Goal: Check status

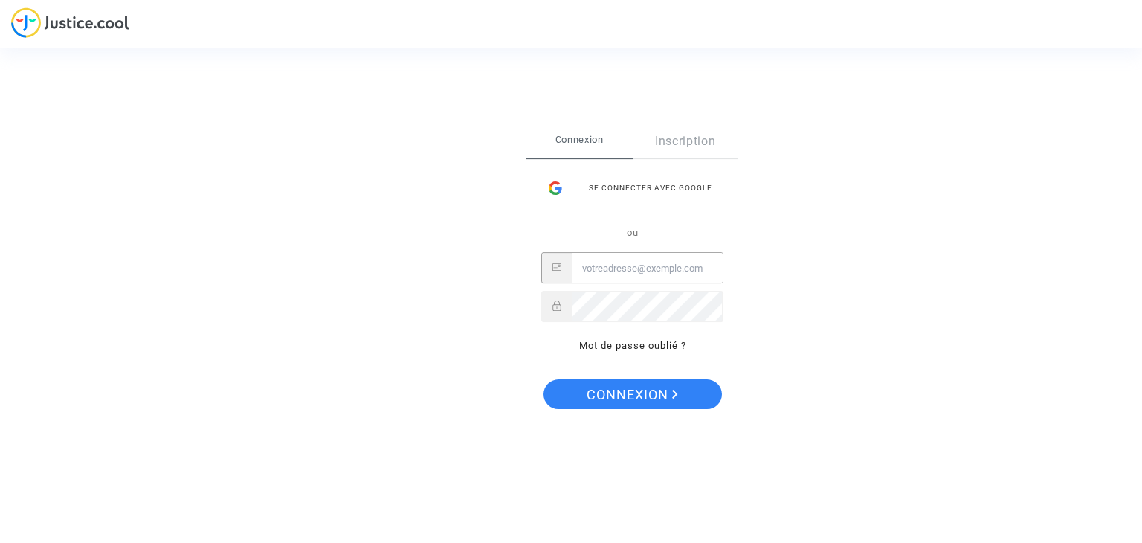
click at [629, 274] on input "Email" at bounding box center [647, 269] width 151 height 30
type input "baptiste.vaganay@wanadoo.fr"
click at [640, 344] on link "Mot de passe oublié ?" at bounding box center [632, 346] width 107 height 11
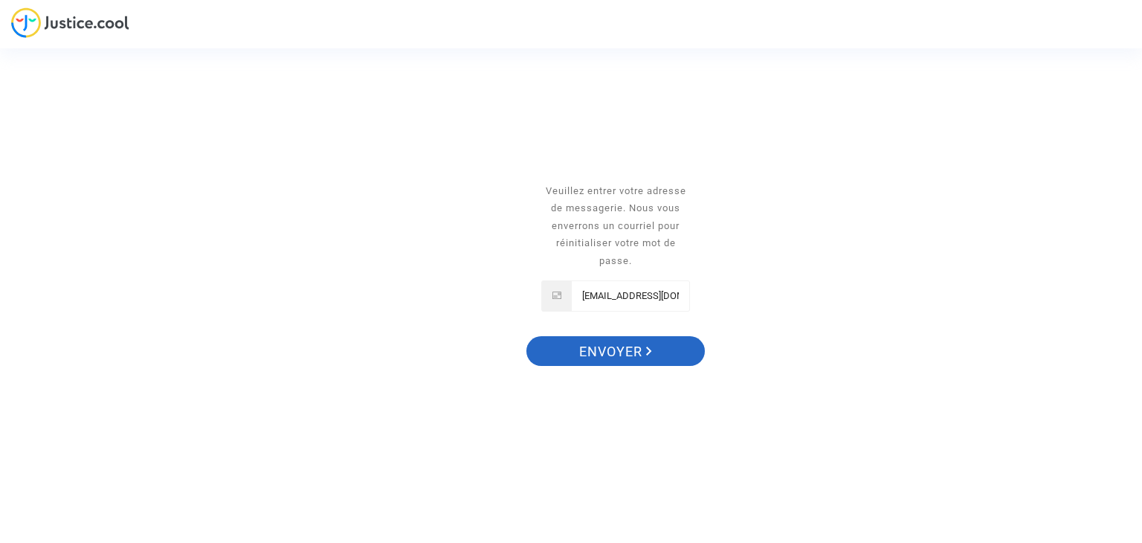
click at [632, 348] on span "Envoyer" at bounding box center [615, 351] width 73 height 31
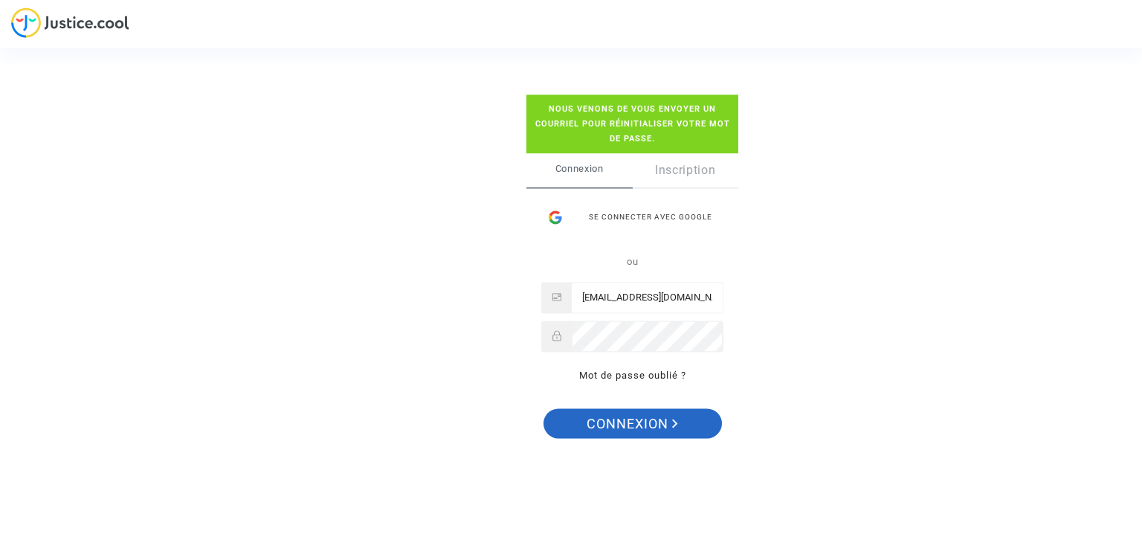
click at [645, 425] on span "Connexion" at bounding box center [632, 424] width 91 height 31
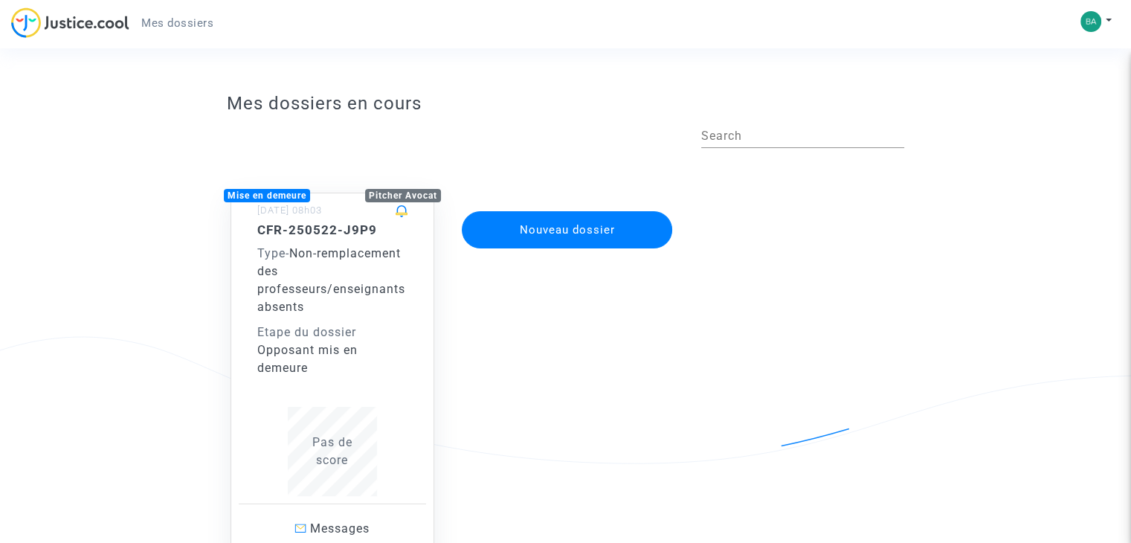
click at [317, 288] on span "Non-remplacement des professeurs/enseignants absents" at bounding box center [331, 280] width 148 height 68
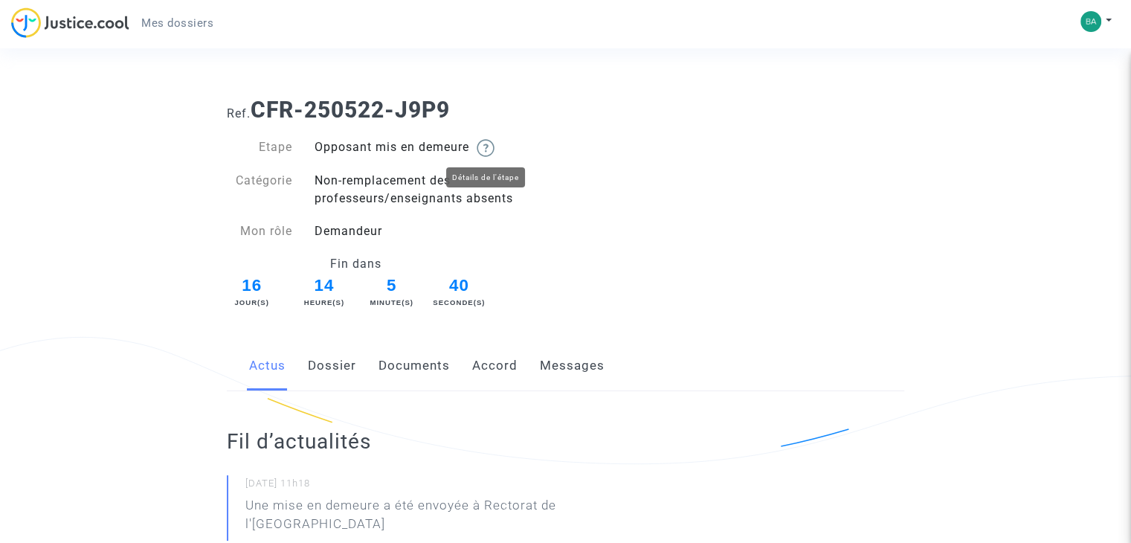
click at [491, 149] on img at bounding box center [486, 148] width 18 height 18
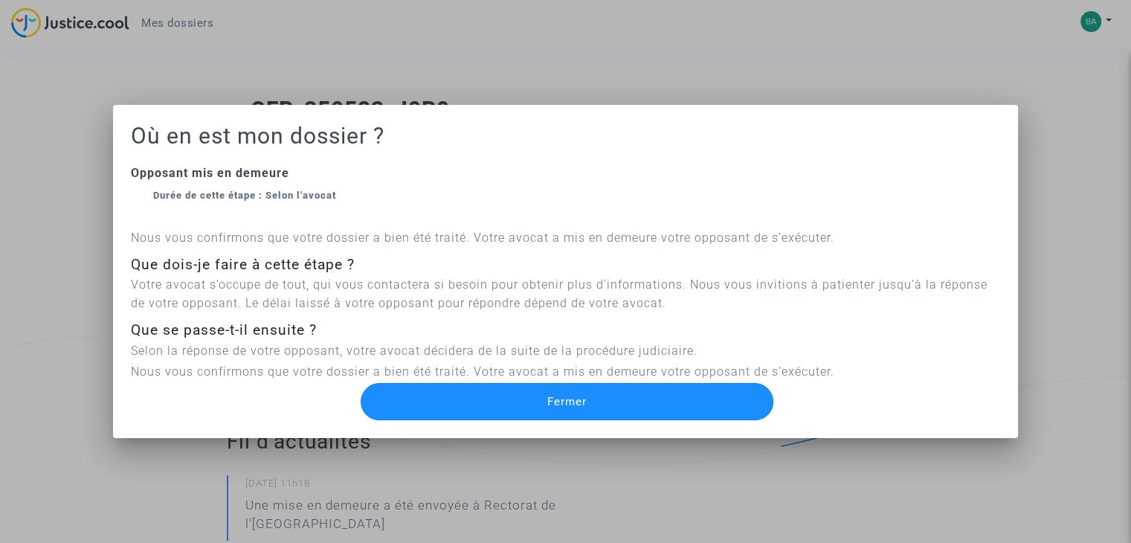
click at [567, 404] on span "Fermer" at bounding box center [566, 401] width 39 height 13
